Goal: Check status: Check status

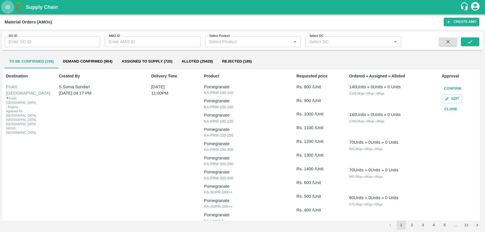
click at [3, 4] on button "open drawer" at bounding box center [7, 7] width 13 height 13
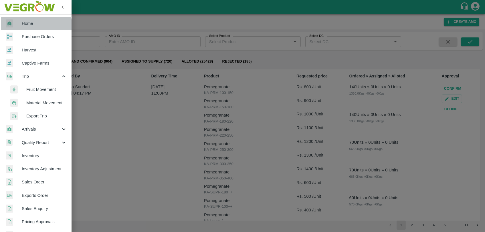
click at [19, 25] on div at bounding box center [14, 23] width 16 height 8
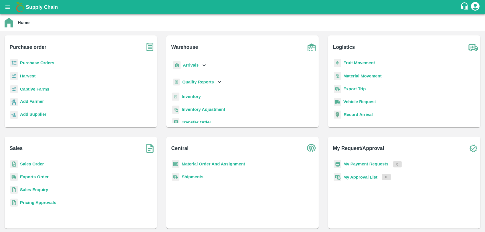
click at [34, 163] on b "Sales Order" at bounding box center [32, 164] width 24 height 5
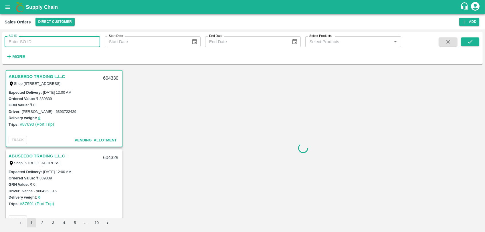
click at [41, 43] on input "SO ID" at bounding box center [52, 41] width 95 height 11
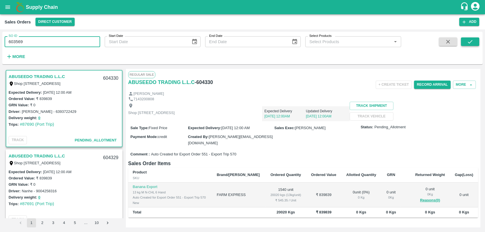
drag, startPoint x: 460, startPoint y: 37, endPoint x: 470, endPoint y: 40, distance: 10.3
click at [464, 39] on div at bounding box center [459, 48] width 40 height 23
click at [469, 41] on icon "submit" at bounding box center [470, 42] width 6 height 6
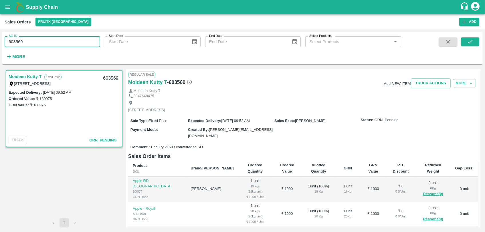
drag, startPoint x: 2, startPoint y: 45, endPoint x: -1, endPoint y: 46, distance: 3.8
click at [0, 46] on html "Supply Chain Sales Orders FruitX [GEOGRAPHIC_DATA] Add SO ID 603569 SO ID Start…" at bounding box center [242, 116] width 485 height 232
type input "603971"
click at [468, 39] on icon "submit" at bounding box center [470, 42] width 6 height 6
